Goal: Information Seeking & Learning: Learn about a topic

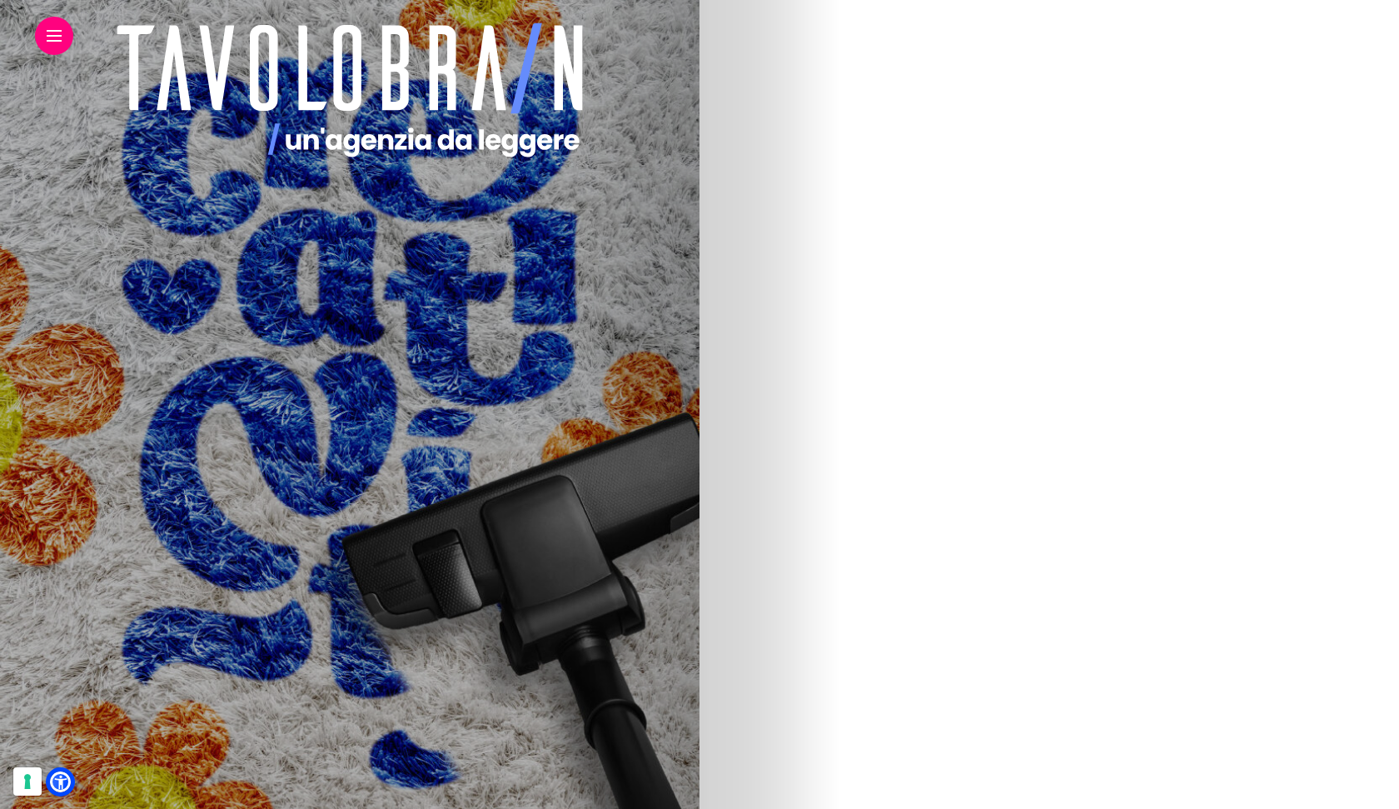
click at [479, 422] on img at bounding box center [183, 497] width 592 height 1000
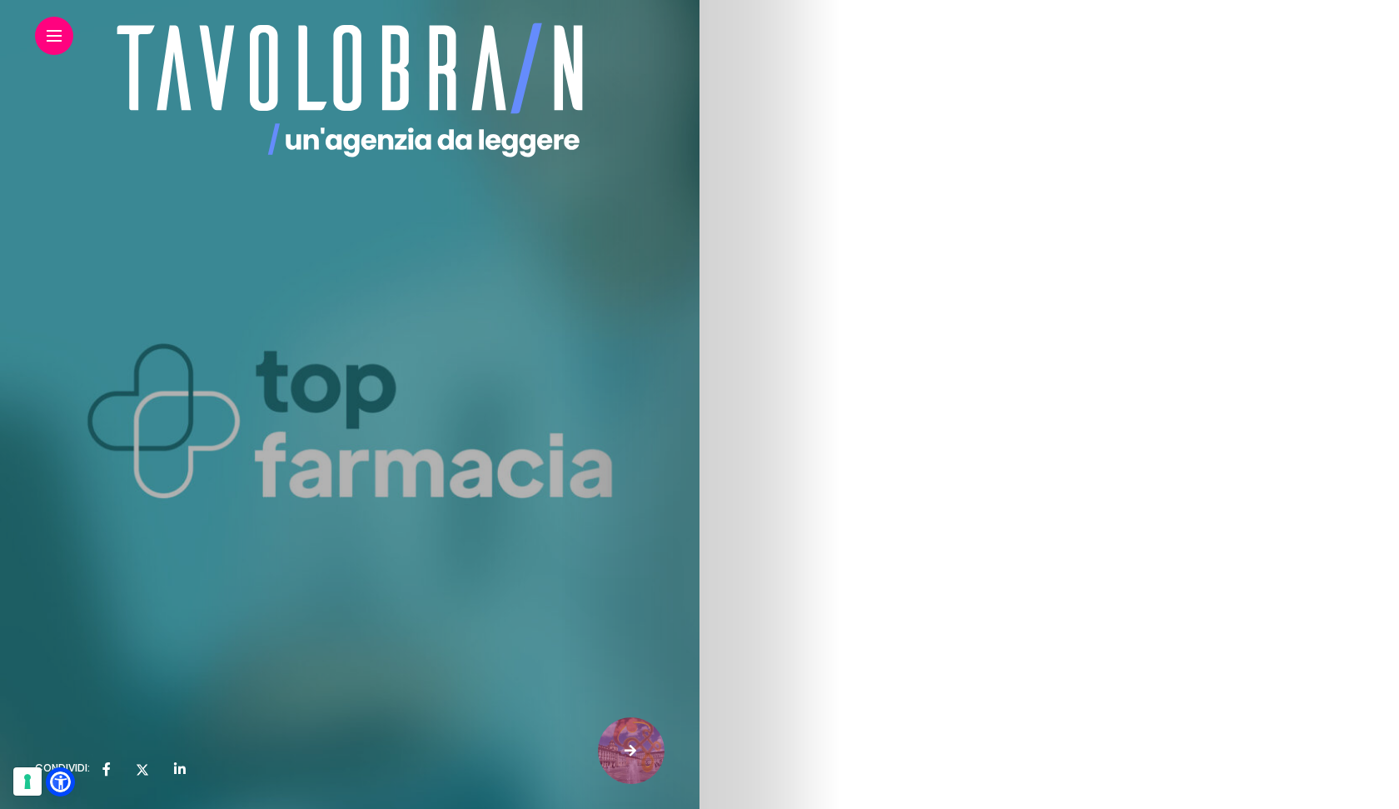
scroll to position [117, 0]
drag, startPoint x: 738, startPoint y: 220, endPoint x: 894, endPoint y: 280, distance: 166.9
drag, startPoint x: 739, startPoint y: 31, endPoint x: 1351, endPoint y: 590, distance: 829.0
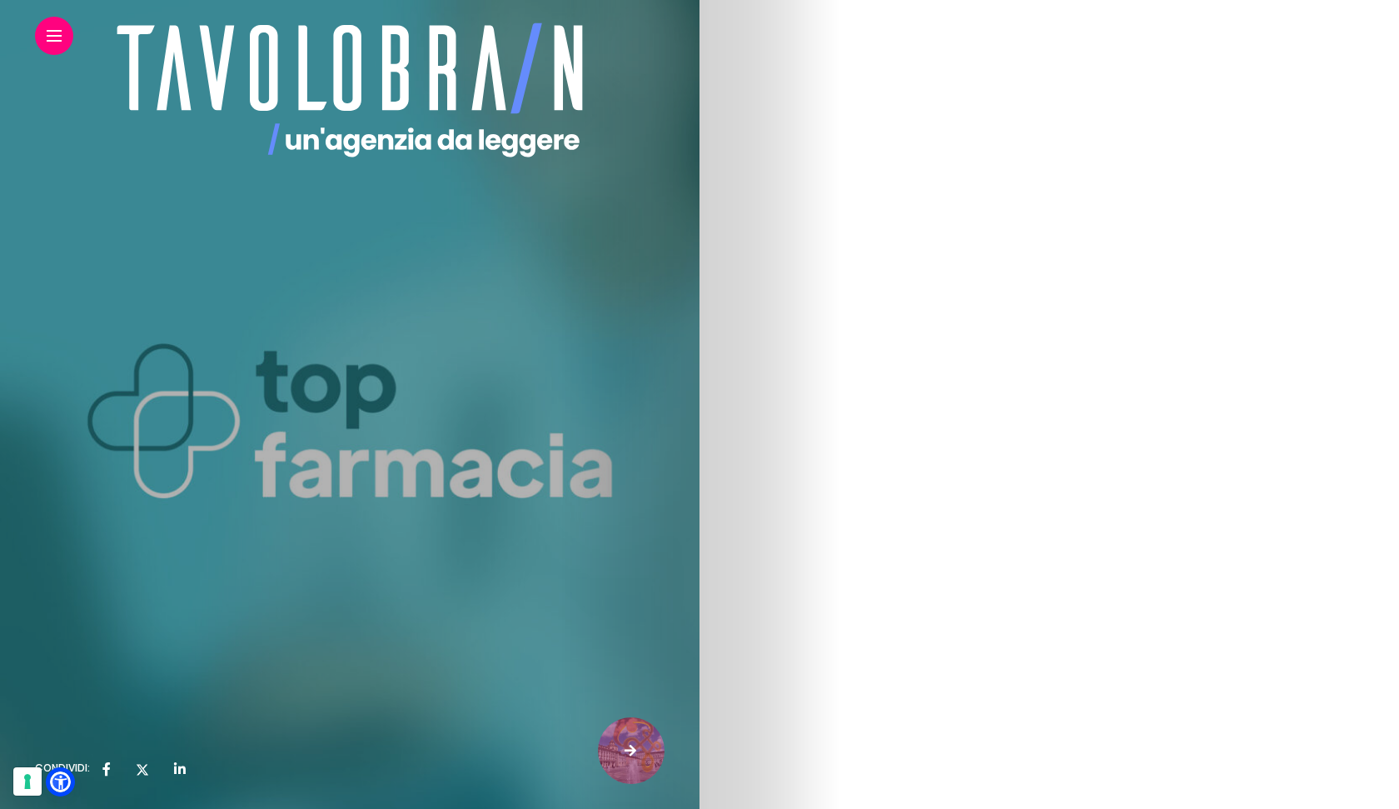
copy article "E-health: Il futuro della relazione farmacia-paziente copiaincolla 10 settembre…"
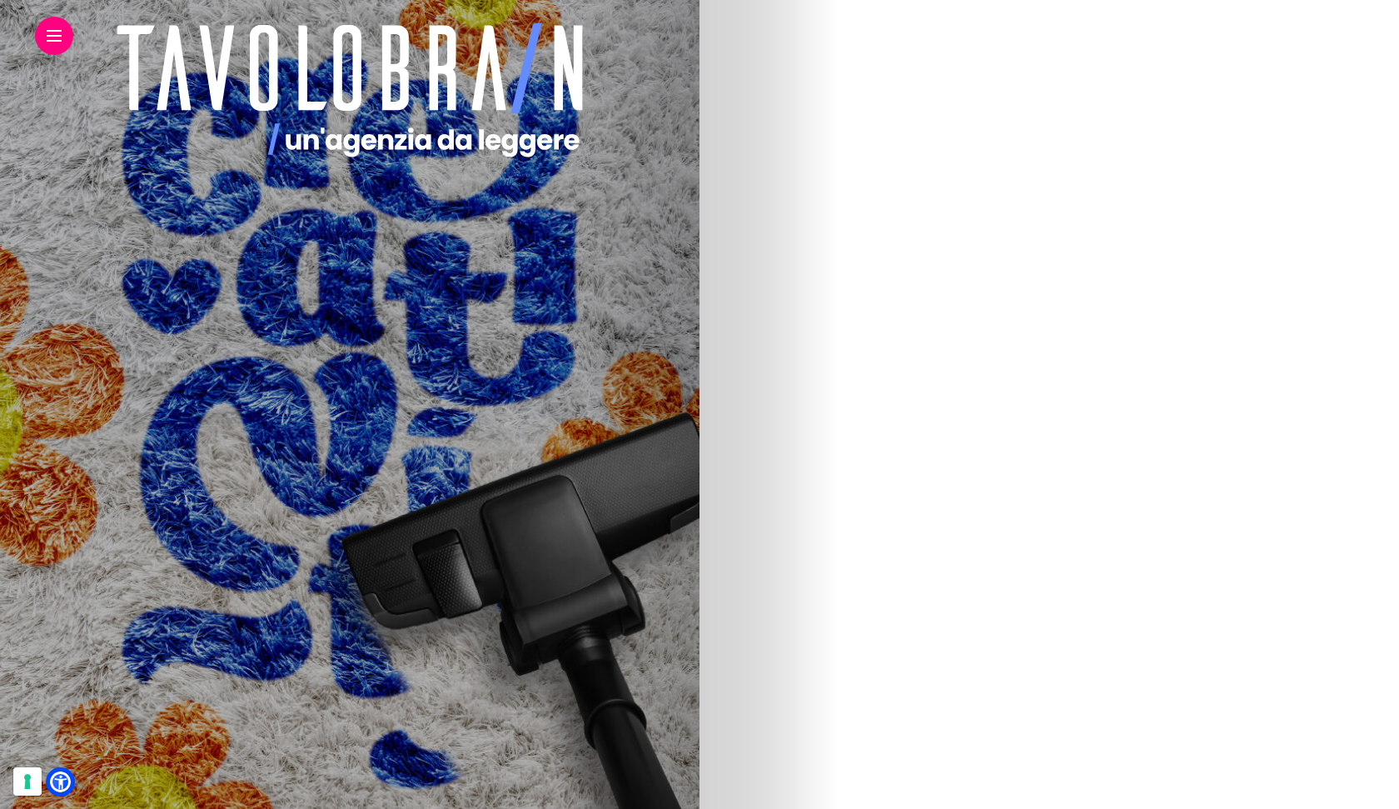
scroll to position [442, 0]
click at [331, 431] on img at bounding box center [183, 462] width 296 height 250
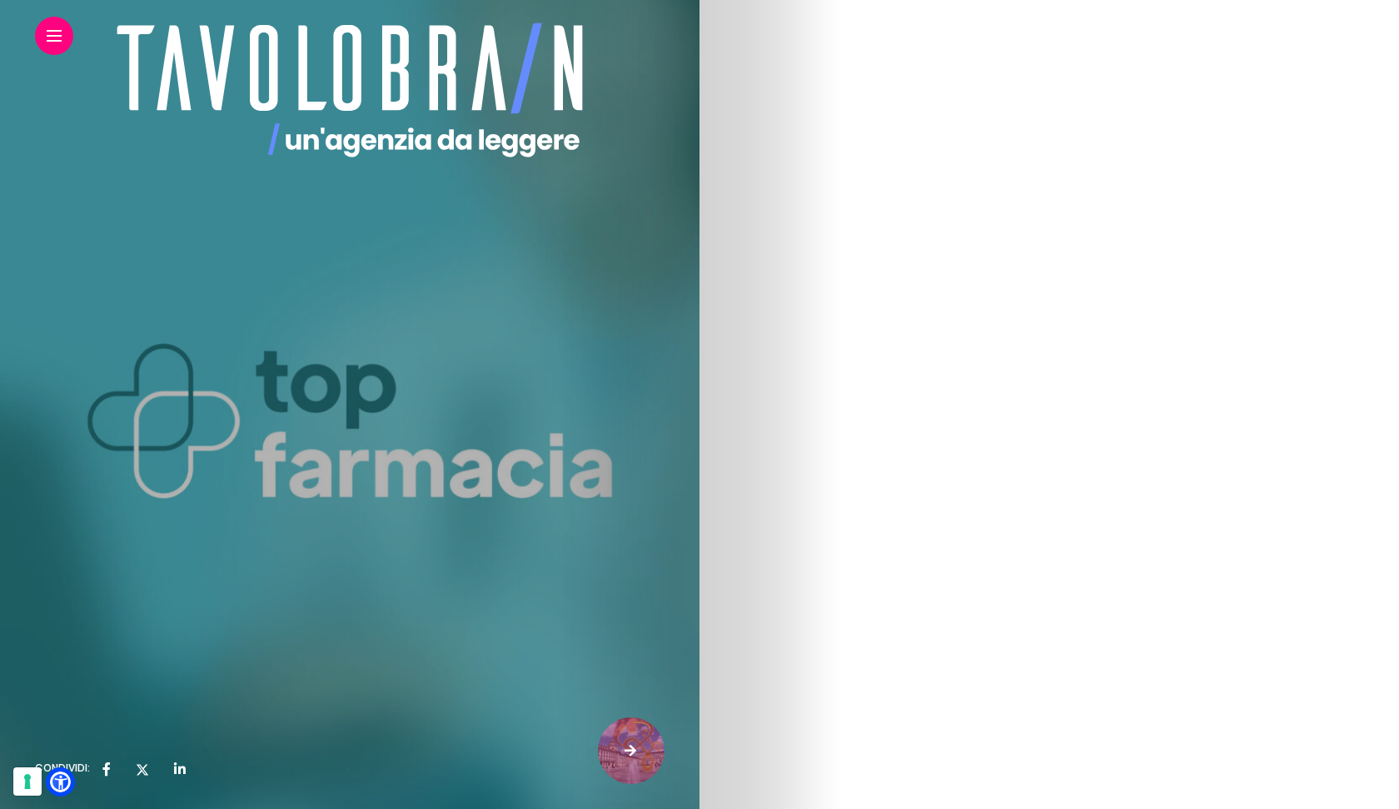
scroll to position [121, 0]
drag, startPoint x: 735, startPoint y: 361, endPoint x: 1090, endPoint y: 685, distance: 481.2
copy div "E c’è un altro segmento di questo mercato solido e strutturato che si sta svilu…"
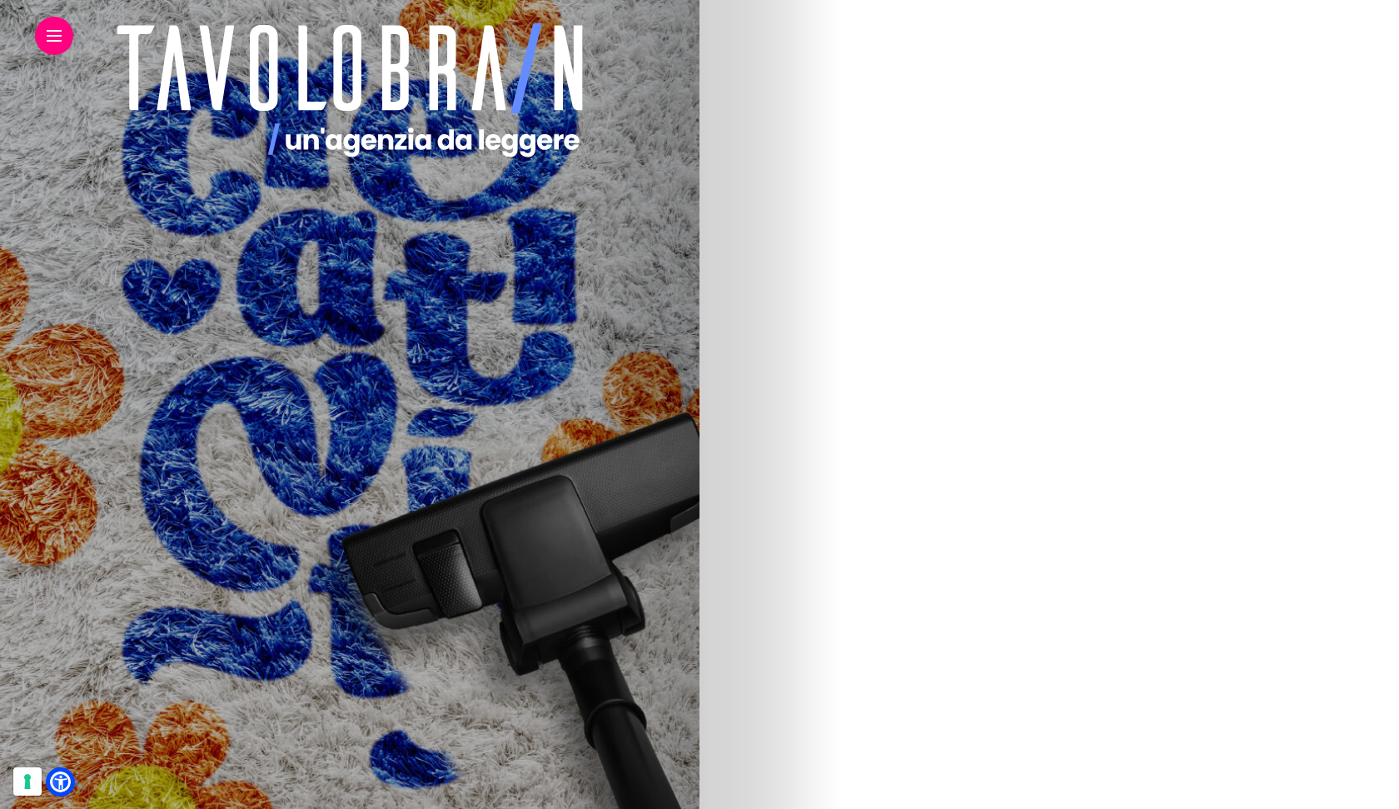
scroll to position [399, 0]
click at [331, 522] on img at bounding box center [183, 506] width 296 height 250
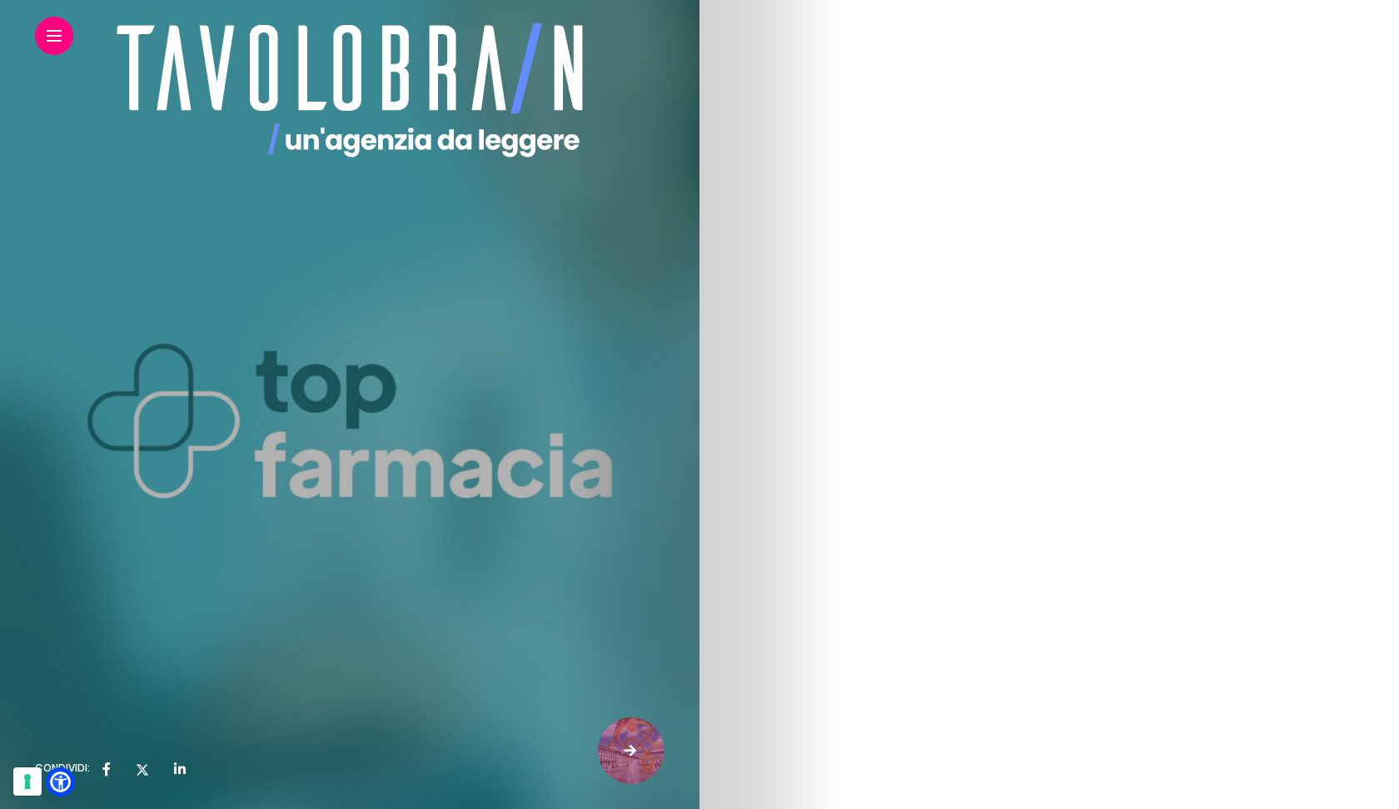
scroll to position [496, 0]
drag, startPoint x: 736, startPoint y: 329, endPoint x: 986, endPoint y: 508, distance: 308.1
copy div "Che visione avete dello sviluppo del mercato e-pharma nei prossimi anni, soprat…"
